Goal: Transaction & Acquisition: Book appointment/travel/reservation

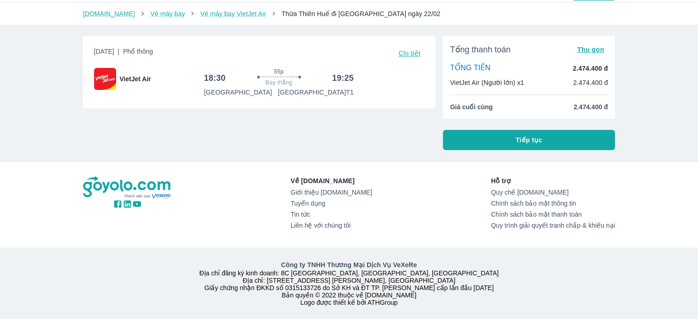
scroll to position [32, 0]
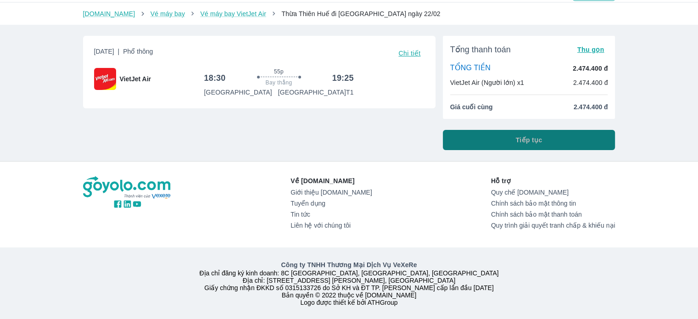
click at [523, 135] on span "Tiếp tục" at bounding box center [529, 139] width 27 height 9
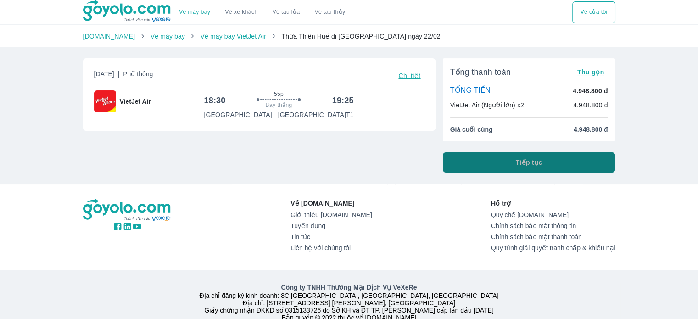
click at [483, 162] on button "Tiếp tục" at bounding box center [529, 162] width 173 height 20
